Goal: Information Seeking & Learning: Learn about a topic

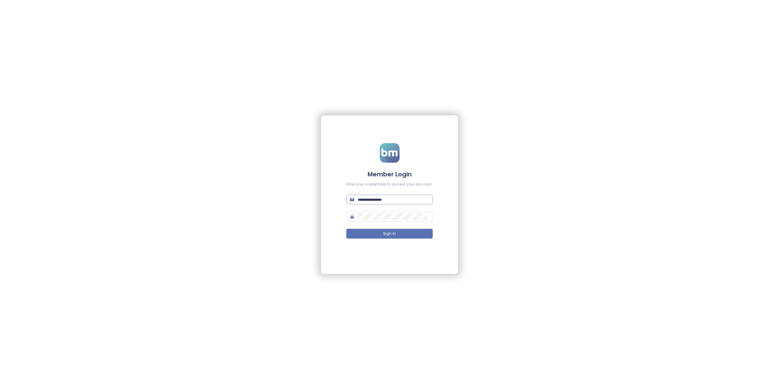
click at [401, 199] on input "text" at bounding box center [393, 199] width 71 height 7
type input "**********"
click at [399, 233] on button "Sign In" at bounding box center [389, 233] width 86 height 10
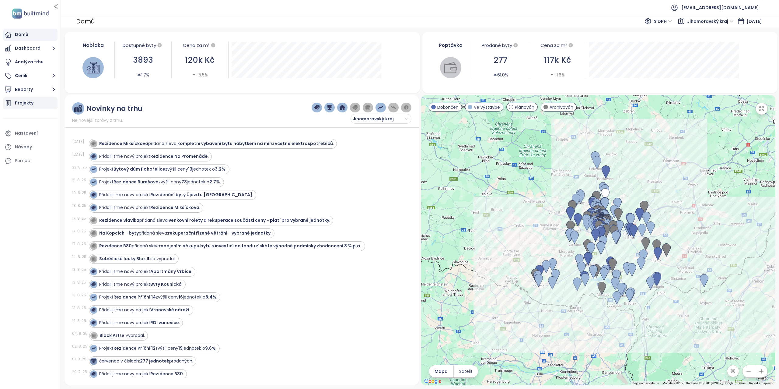
click at [17, 104] on div "Projekty" at bounding box center [24, 103] width 19 height 8
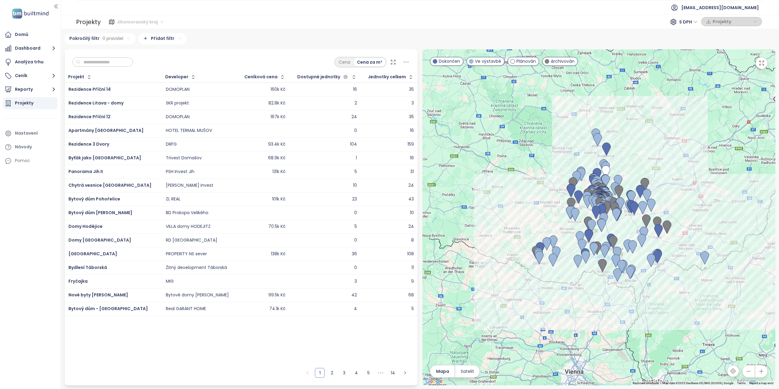
click at [160, 22] on span "Jihomoravský kraj" at bounding box center [140, 21] width 47 height 9
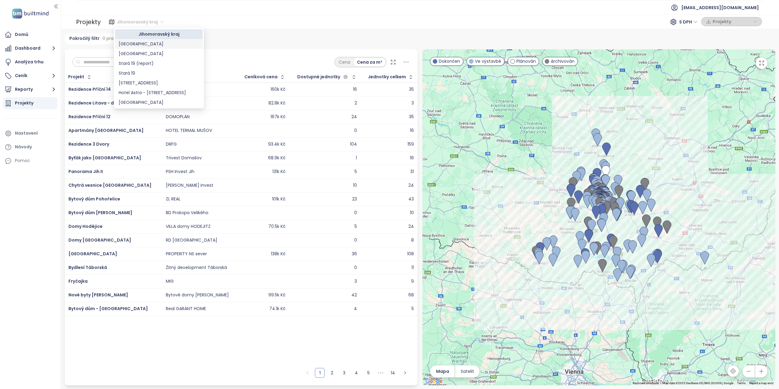
click at [137, 43] on div "[GEOGRAPHIC_DATA]" at bounding box center [159, 43] width 80 height 7
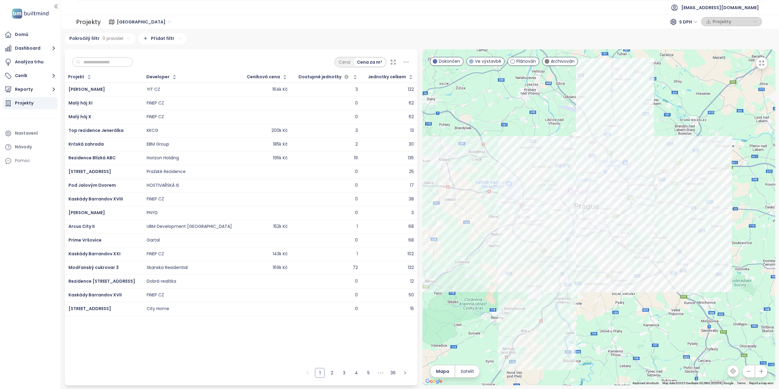
click at [549, 61] on span at bounding box center [547, 61] width 5 height 5
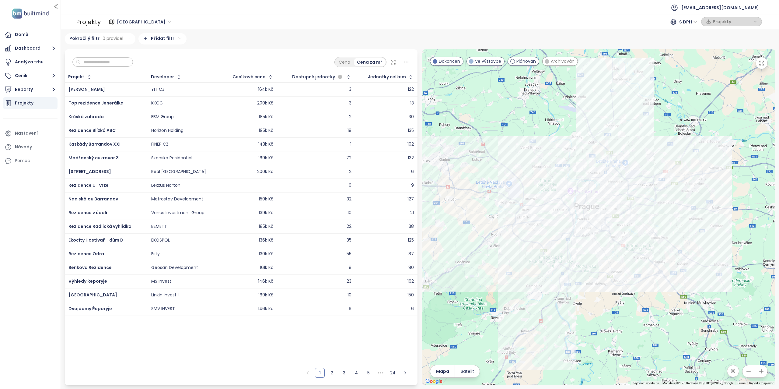
click at [621, 288] on div at bounding box center [598, 217] width 353 height 336
click at [621, 289] on div at bounding box center [598, 217] width 353 height 336
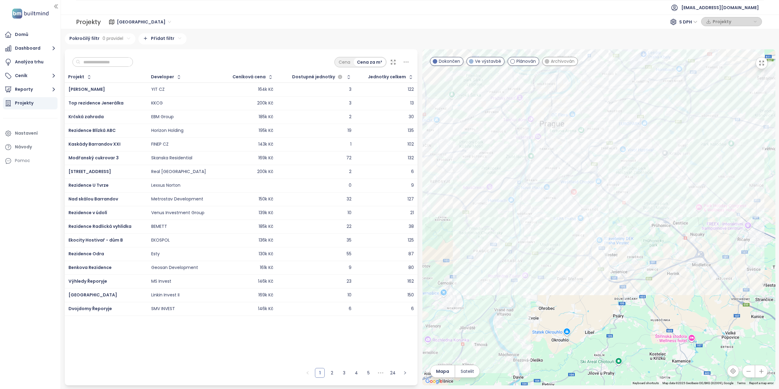
click at [499, 155] on div at bounding box center [598, 217] width 353 height 336
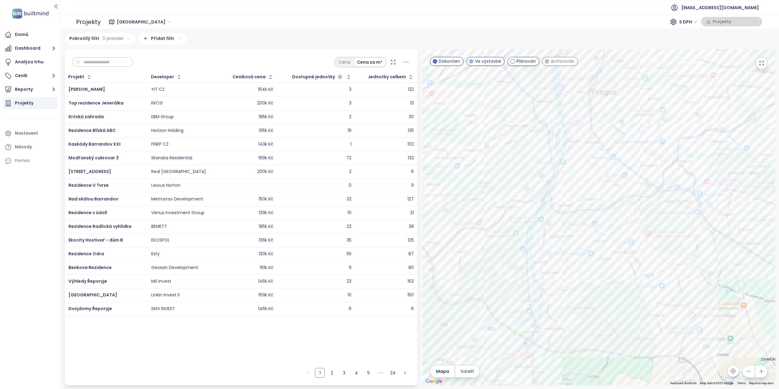
click at [512, 149] on div at bounding box center [598, 217] width 353 height 336
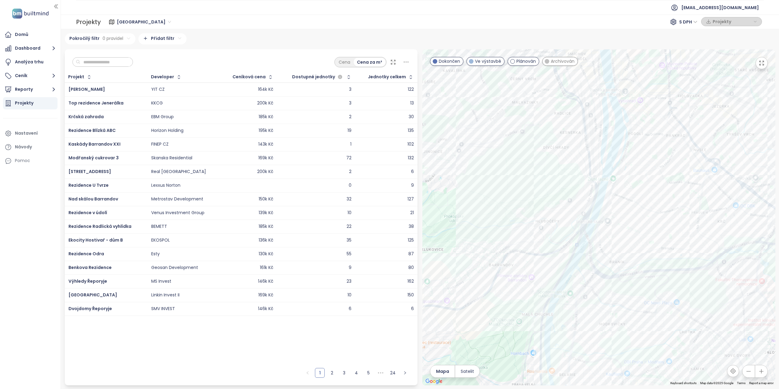
click at [535, 144] on div at bounding box center [598, 217] width 353 height 336
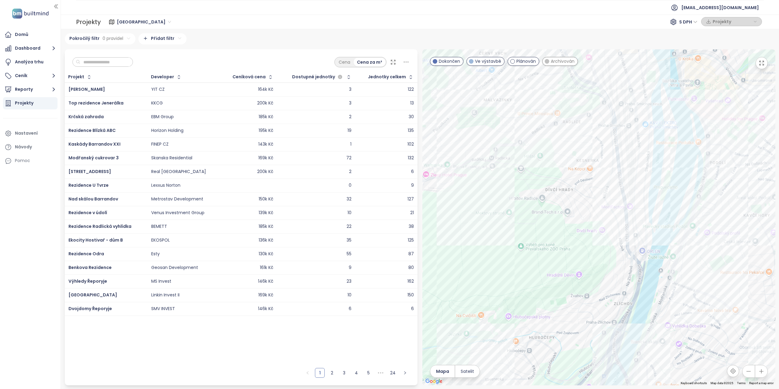
drag, startPoint x: 548, startPoint y: 132, endPoint x: 524, endPoint y: 193, distance: 64.9
click at [524, 193] on div at bounding box center [598, 217] width 353 height 336
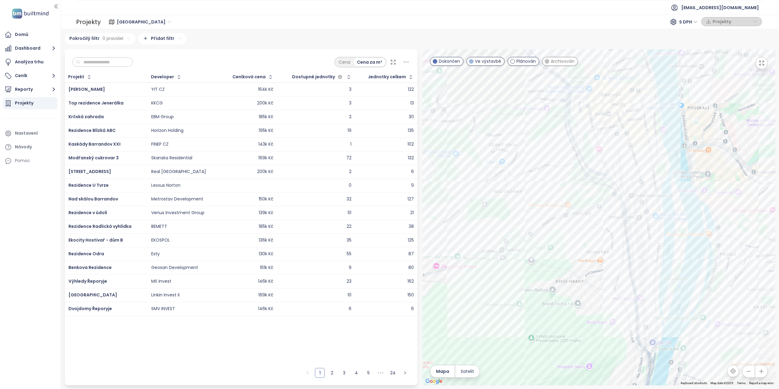
drag, startPoint x: 529, startPoint y: 120, endPoint x: 549, endPoint y: 186, distance: 68.4
click at [549, 186] on div at bounding box center [598, 217] width 353 height 336
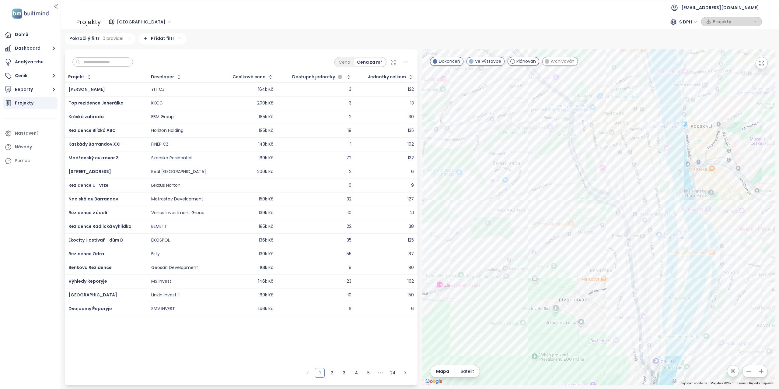
drag, startPoint x: 546, startPoint y: 146, endPoint x: 547, endPoint y: 159, distance: 13.1
click at [547, 159] on div at bounding box center [598, 217] width 353 height 336
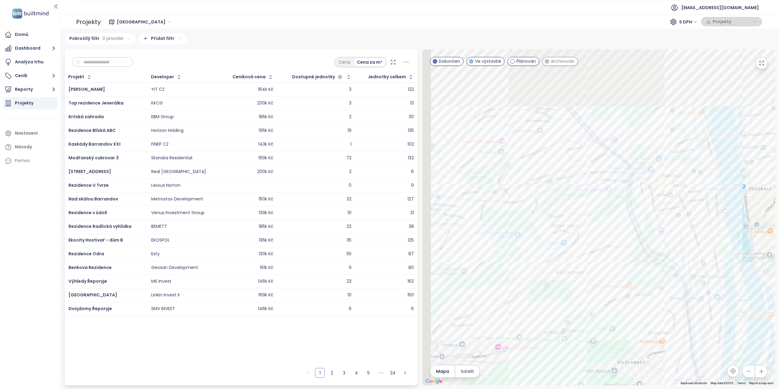
drag, startPoint x: 629, startPoint y: 194, endPoint x: 657, endPoint y: 203, distance: 29.5
click at [657, 203] on div at bounding box center [598, 217] width 353 height 336
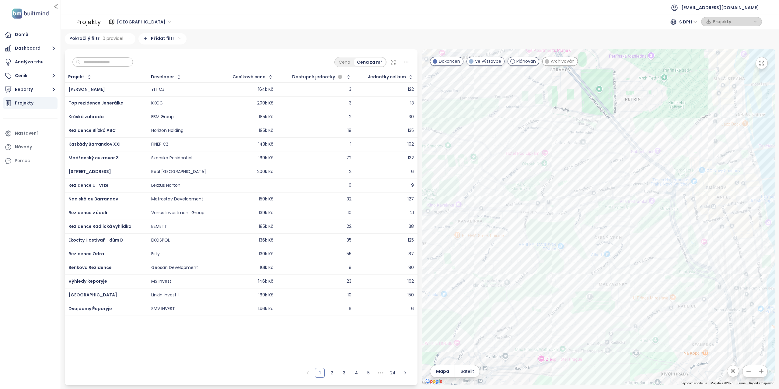
click at [599, 158] on div at bounding box center [598, 217] width 353 height 336
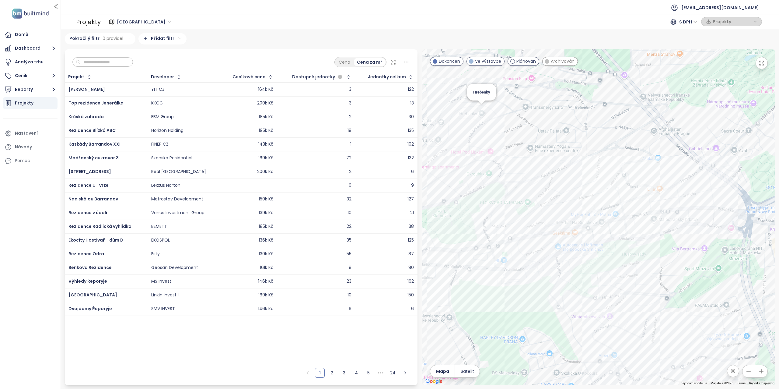
click at [483, 108] on div "Hřebenky" at bounding box center [598, 217] width 353 height 336
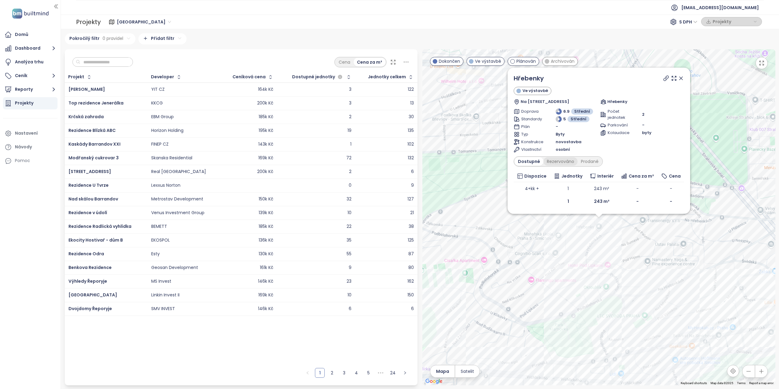
click at [563, 162] on div "Rezervováno" at bounding box center [560, 161] width 34 height 9
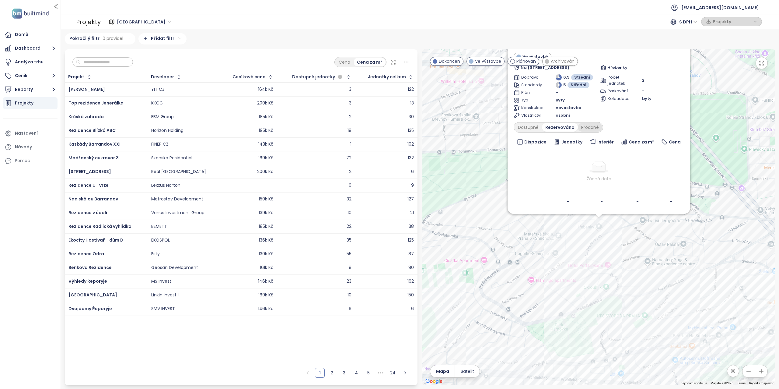
click at [591, 130] on div "Prodané" at bounding box center [590, 127] width 24 height 9
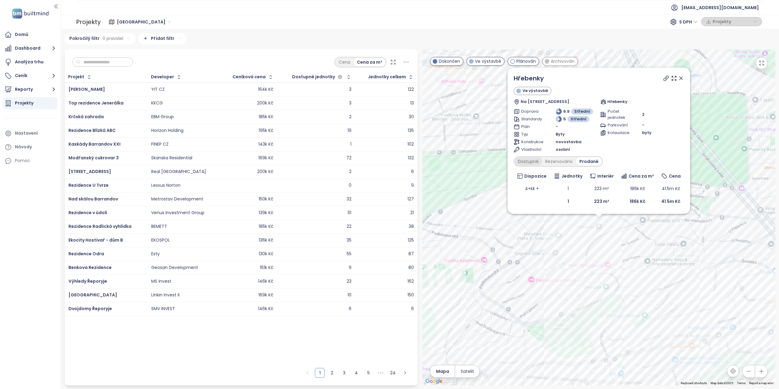
click at [534, 161] on div "Dostupné" at bounding box center [527, 161] width 27 height 9
click at [637, 188] on span "-" at bounding box center [637, 188] width 2 height 6
click at [605, 188] on td "243 m²" at bounding box center [601, 188] width 31 height 13
click at [533, 188] on td "4+kk +" at bounding box center [532, 188] width 37 height 13
click at [681, 78] on icon at bounding box center [680, 78] width 3 height 3
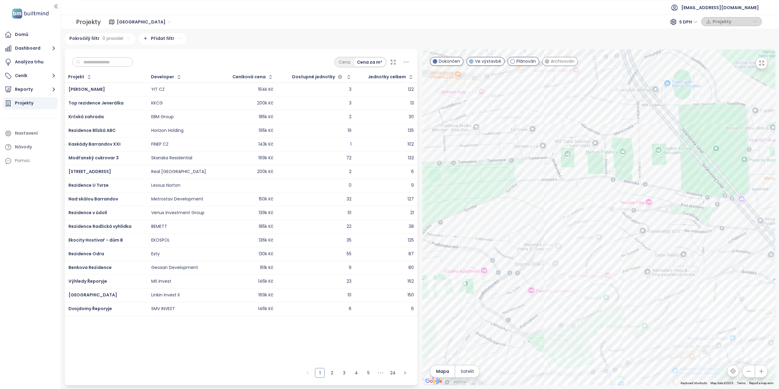
drag, startPoint x: 667, startPoint y: 151, endPoint x: 490, endPoint y: 85, distance: 189.5
click at [490, 85] on div at bounding box center [598, 217] width 353 height 336
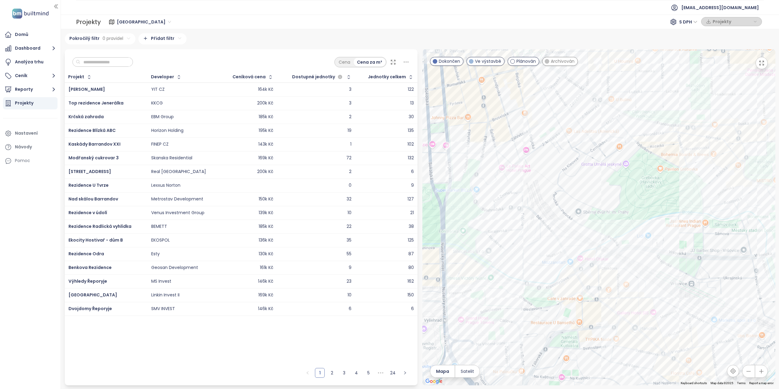
drag, startPoint x: 608, startPoint y: 146, endPoint x: 482, endPoint y: 149, distance: 125.4
click at [482, 149] on div at bounding box center [598, 217] width 353 height 336
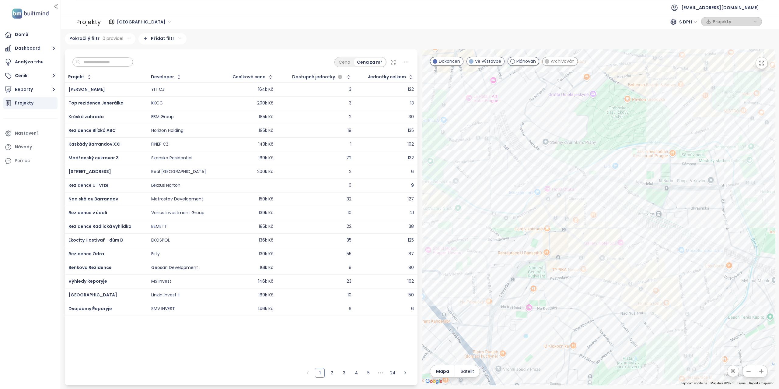
drag, startPoint x: 596, startPoint y: 221, endPoint x: 524, endPoint y: 261, distance: 81.3
click at [524, 261] on div at bounding box center [598, 217] width 353 height 336
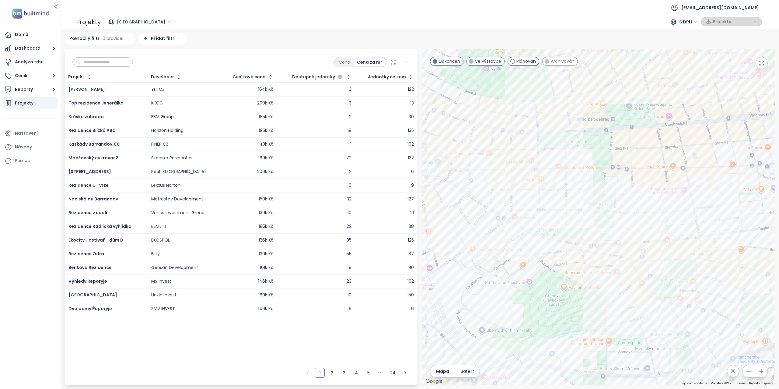
drag, startPoint x: 597, startPoint y: 181, endPoint x: 601, endPoint y: 223, distance: 41.6
click at [601, 223] on div at bounding box center [598, 217] width 353 height 336
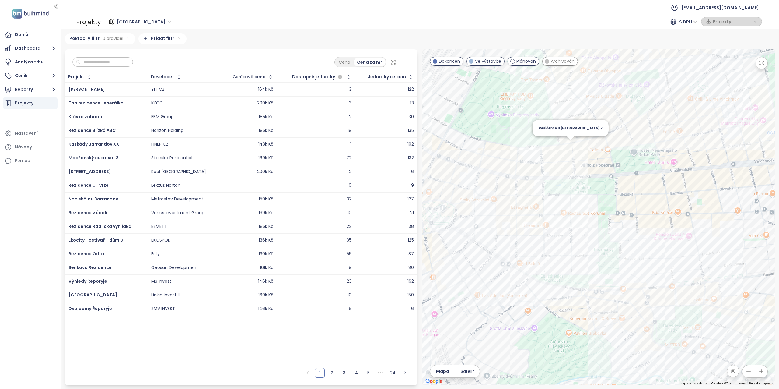
click at [570, 146] on div "Residence u [GEOGRAPHIC_DATA] 7" at bounding box center [598, 217] width 353 height 336
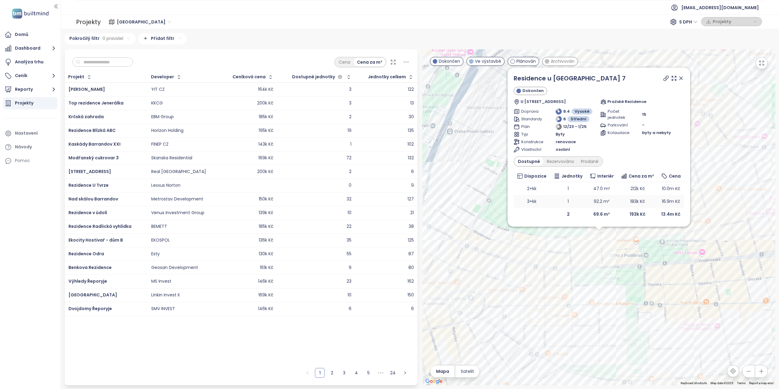
click at [533, 200] on td "3+kk" at bounding box center [532, 201] width 37 height 13
click at [589, 163] on div "Prodané" at bounding box center [589, 161] width 24 height 9
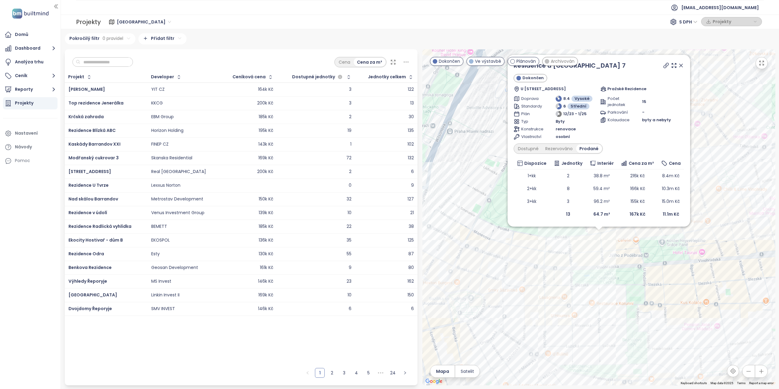
click at [624, 89] on span "Pražské Rezidence" at bounding box center [626, 89] width 39 height 6
click at [567, 150] on div "Rezervováno" at bounding box center [559, 148] width 34 height 9
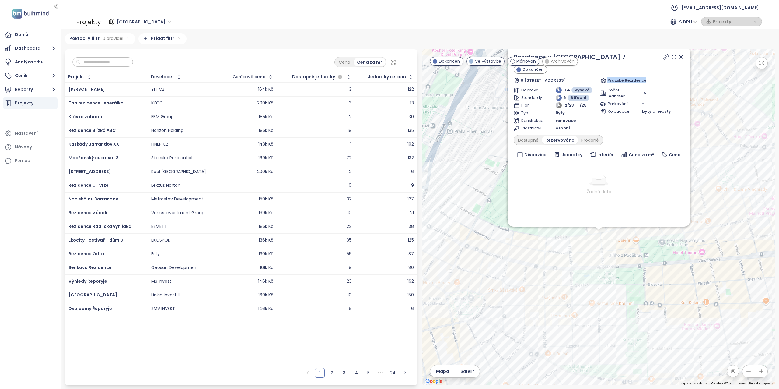
drag, startPoint x: 608, startPoint y: 81, endPoint x: 646, endPoint y: 82, distance: 37.4
click at [646, 82] on div "Pražské Rezidence" at bounding box center [642, 80] width 84 height 6
copy span "Pražské Rezidence"
